Goal: Navigation & Orientation: Find specific page/section

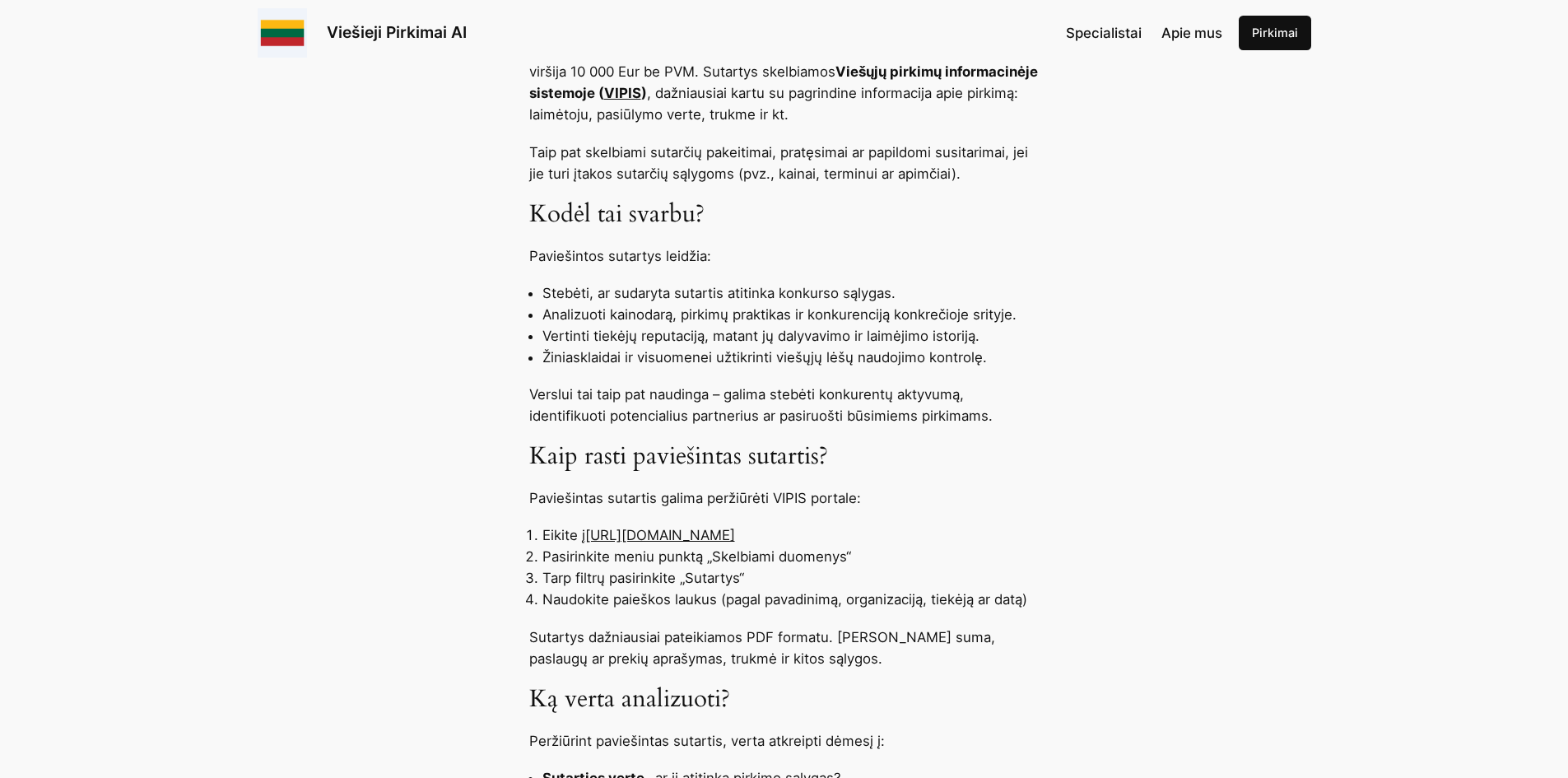
scroll to position [850, 0]
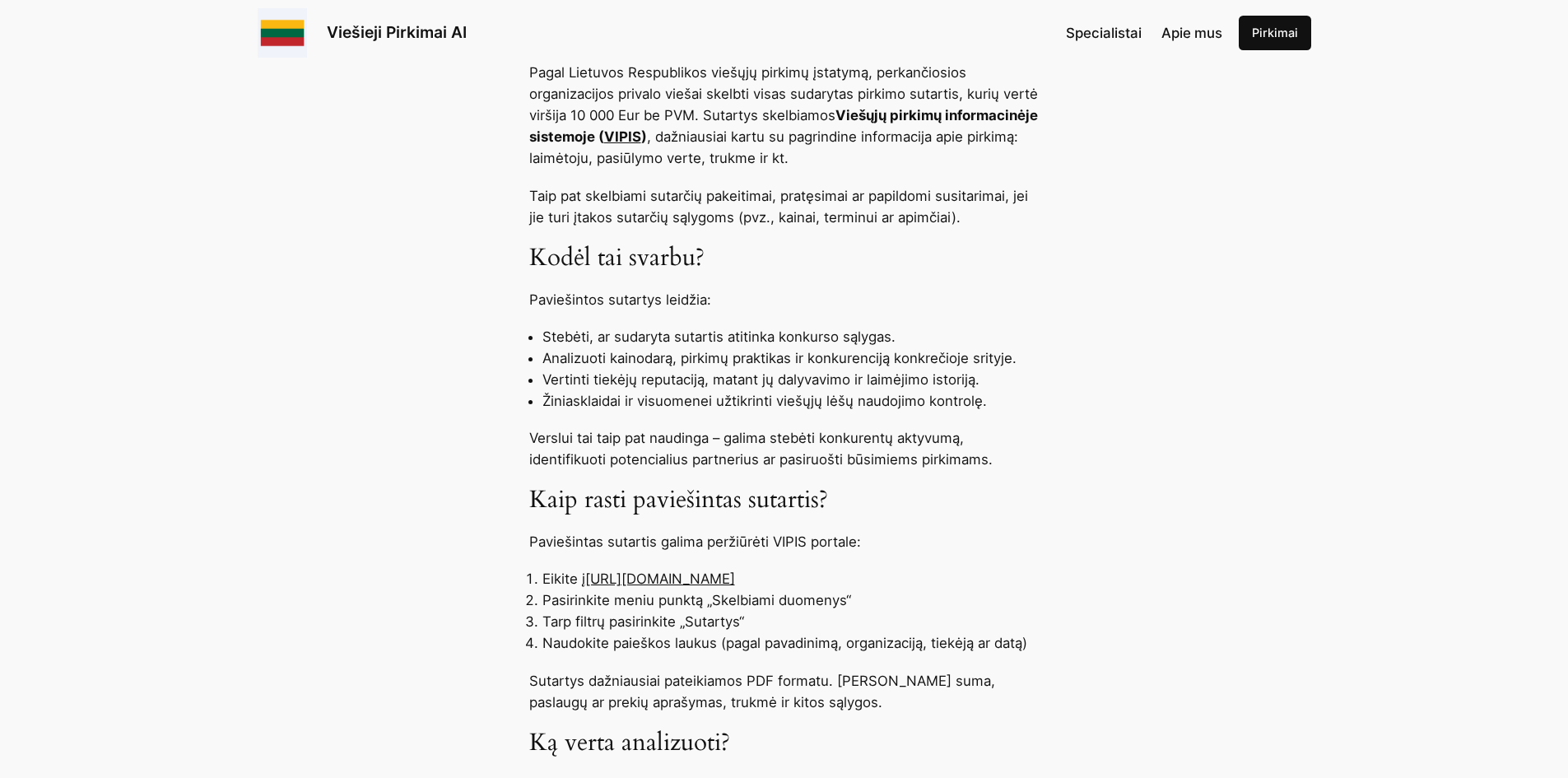
click at [729, 579] on link "[URL][DOMAIN_NAME]" at bounding box center [659, 578] width 150 height 17
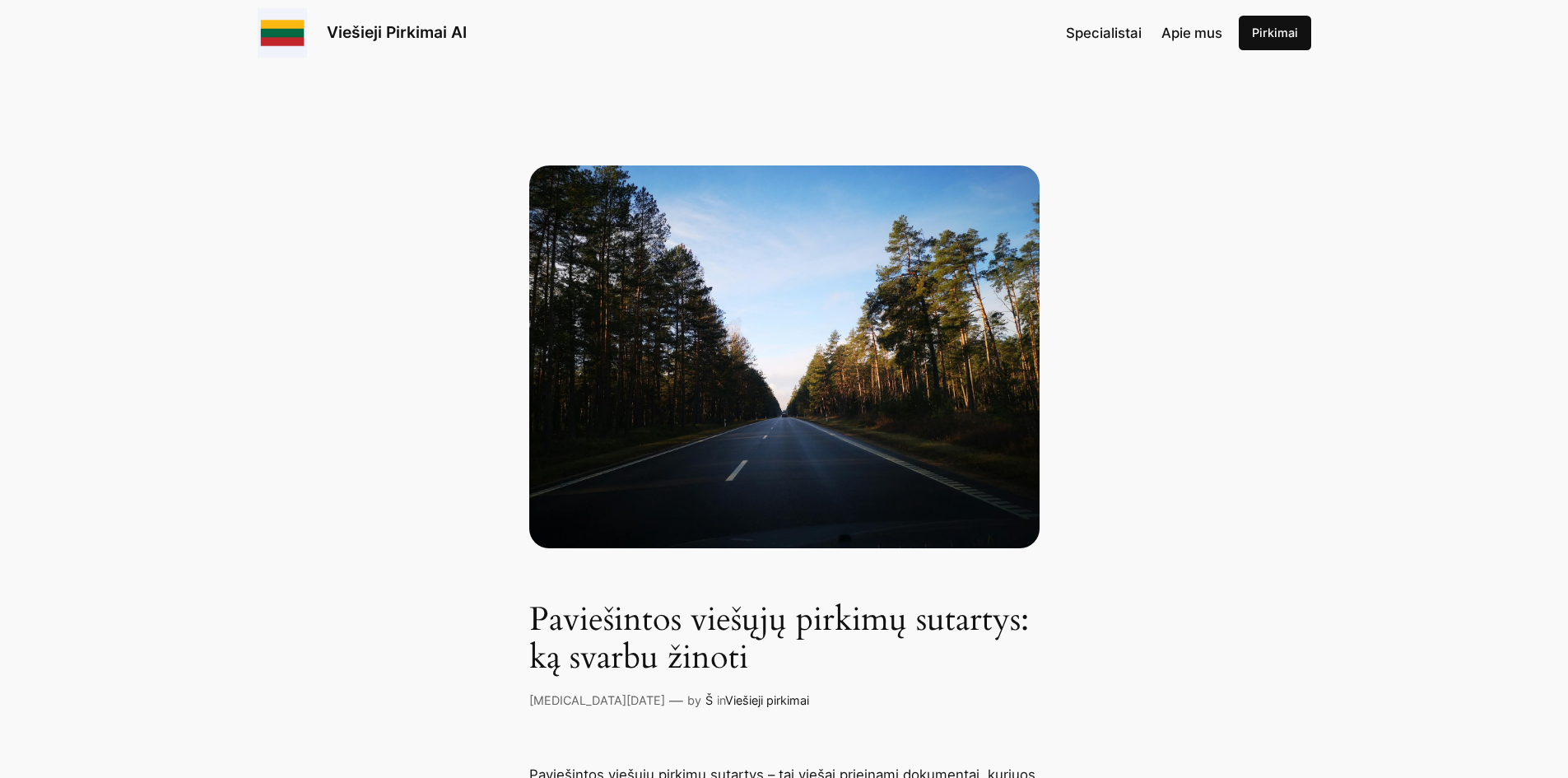
scroll to position [0, 0]
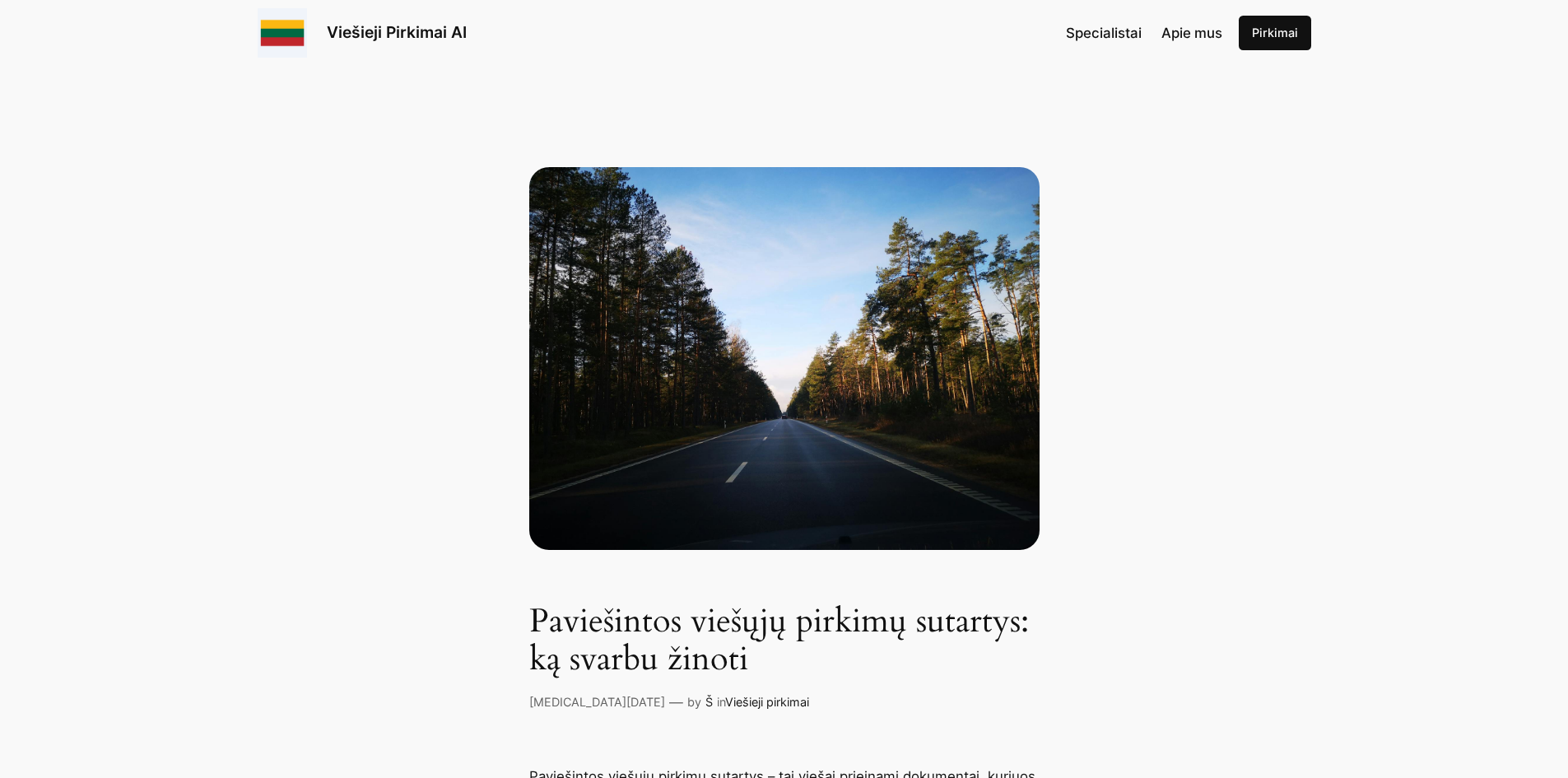
click at [363, 30] on link "Viešieji Pirkimai AI" at bounding box center [397, 32] width 140 height 20
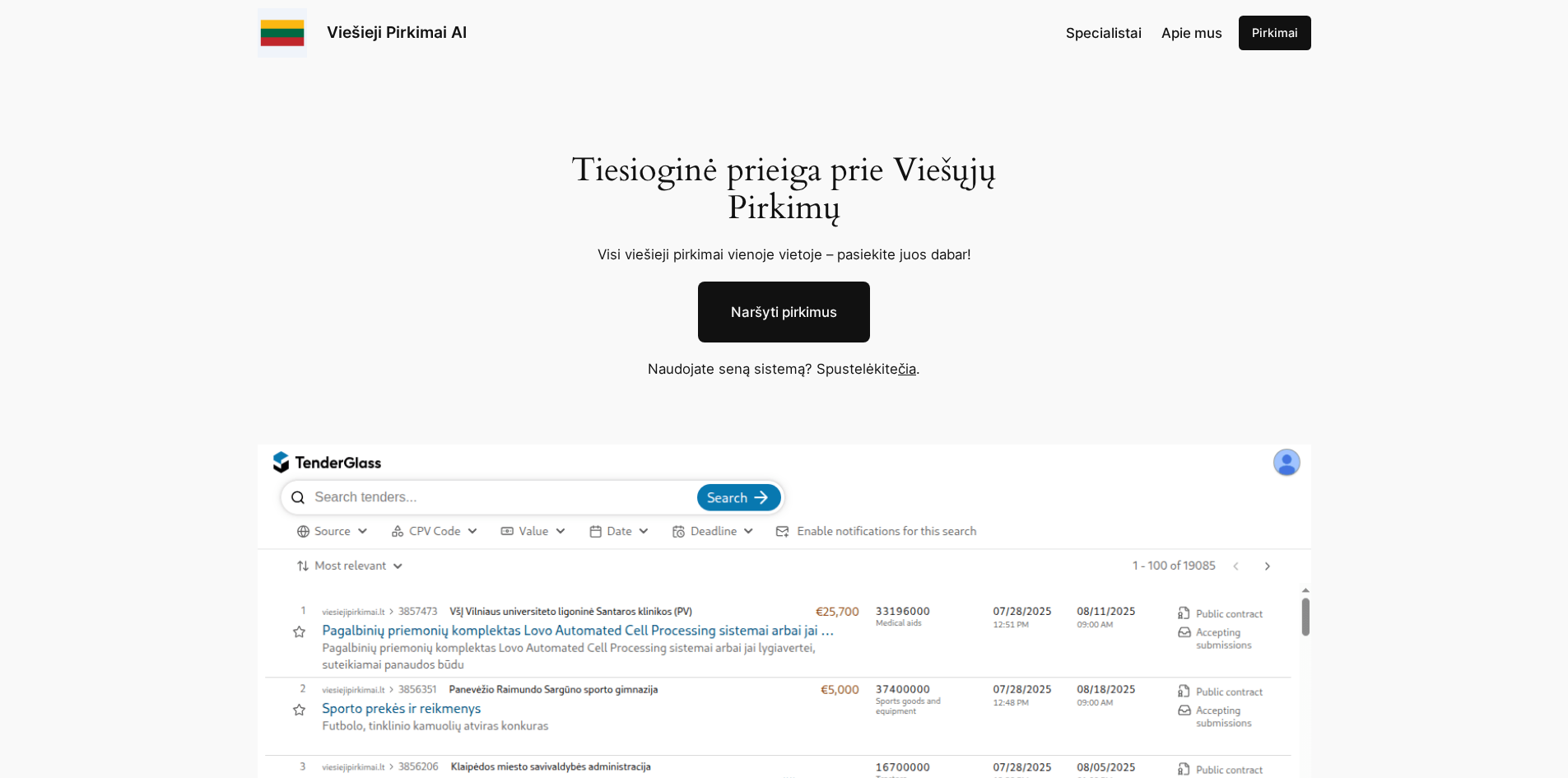
click at [810, 309] on link "Naršyti pirkimus" at bounding box center [784, 312] width 172 height 61
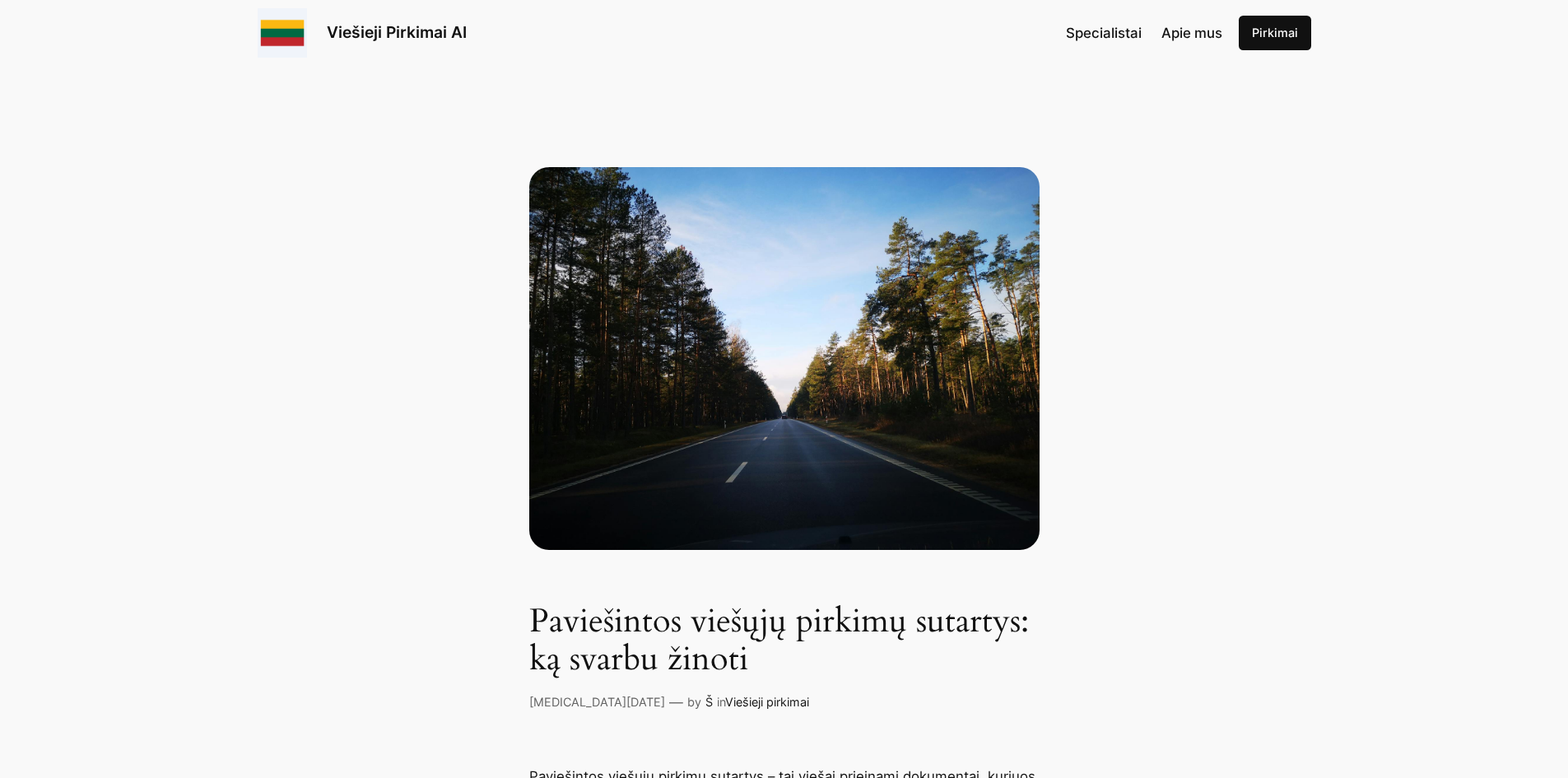
click at [403, 31] on link "Viešieji Pirkimai AI" at bounding box center [397, 32] width 140 height 20
